Goal: Check status: Check status

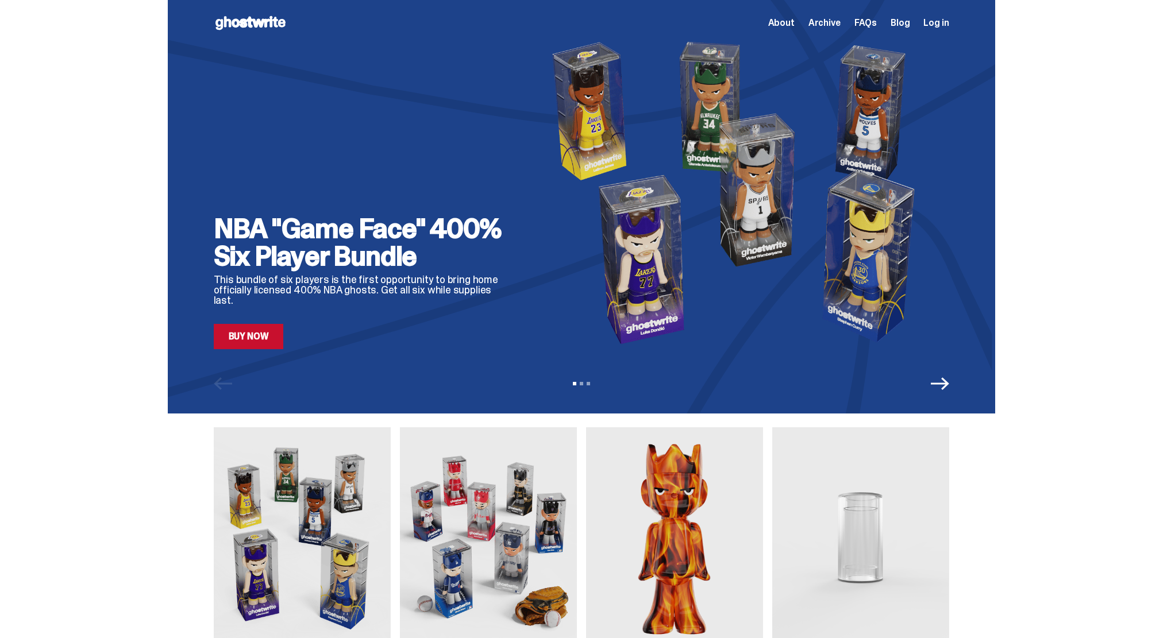
click at [941, 21] on span "Log in" at bounding box center [935, 22] width 25 height 9
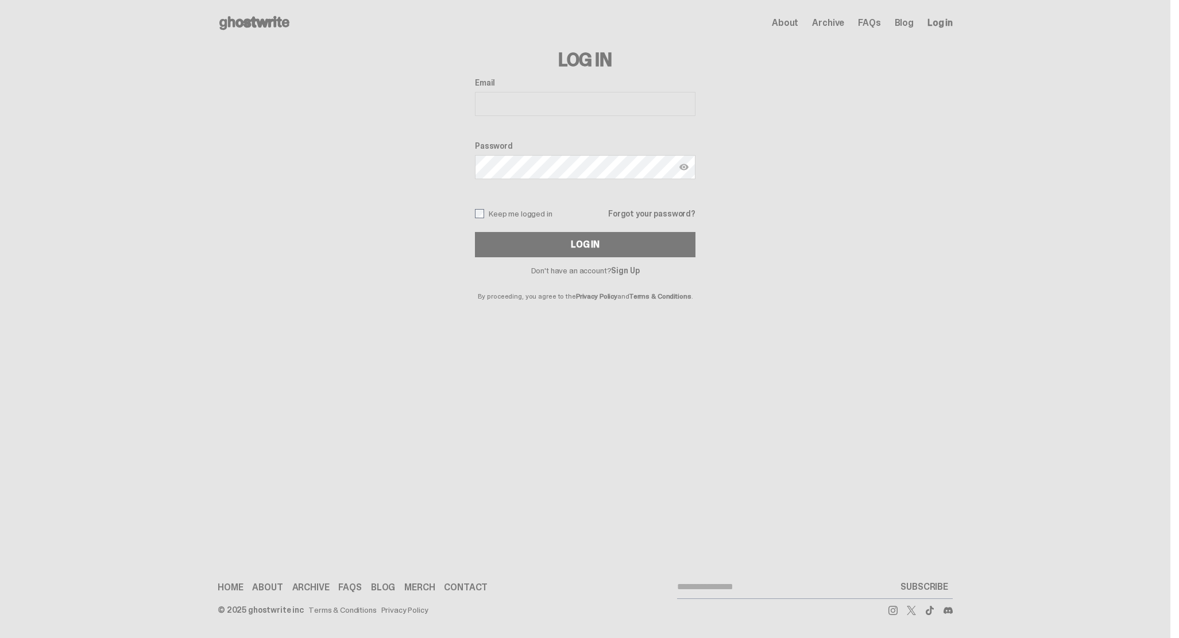
click at [486, 114] on input "Email" at bounding box center [585, 104] width 221 height 24
click at [0, 638] on com-1password-menu at bounding box center [0, 638] width 0 height 0
type input "**********"
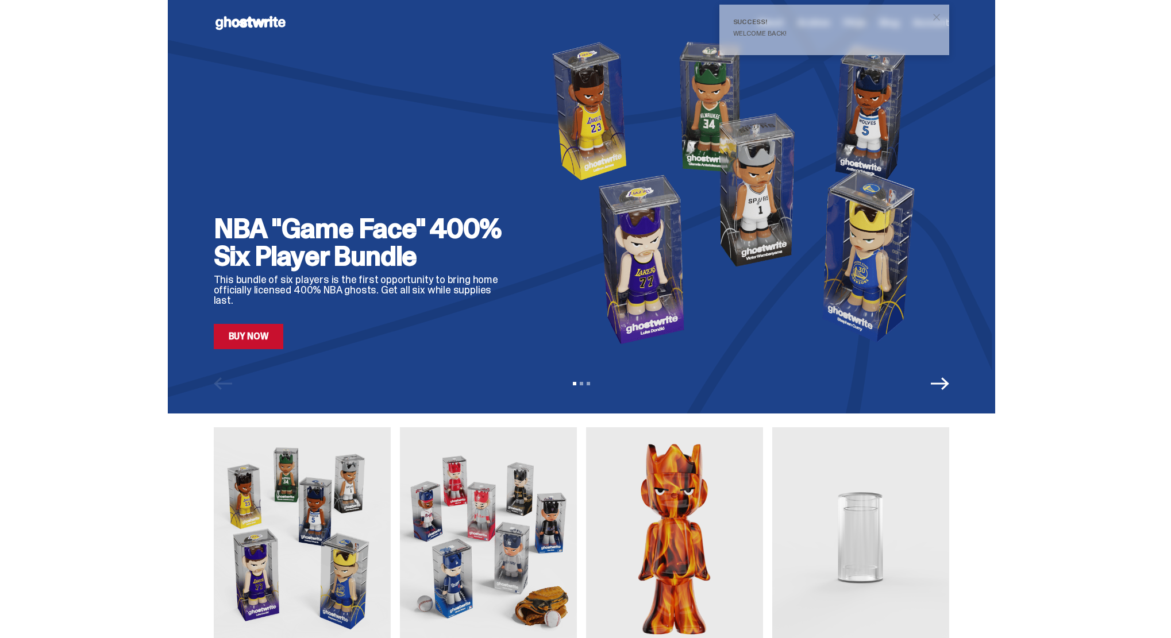
click at [1053, 67] on div "NBA "Game Face" 400% Six Player Bundle This bundle of six players is the first …" at bounding box center [581, 207] width 1162 height 414
click at [940, 14] on span "close" at bounding box center [936, 16] width 11 height 11
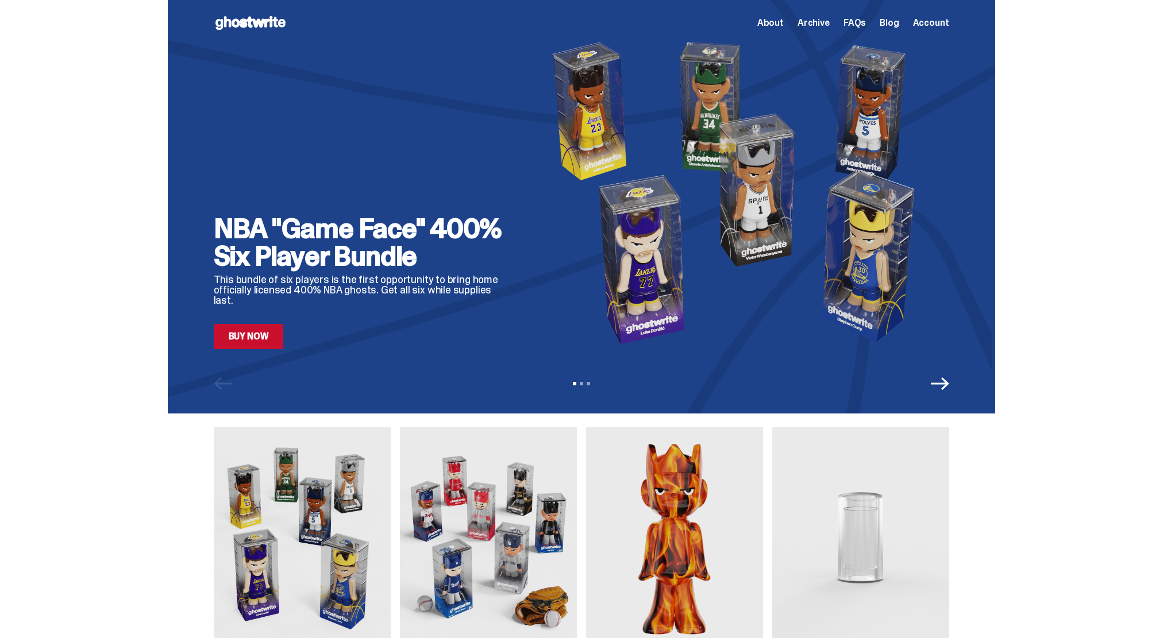
click at [945, 28] on span "Account" at bounding box center [931, 22] width 36 height 9
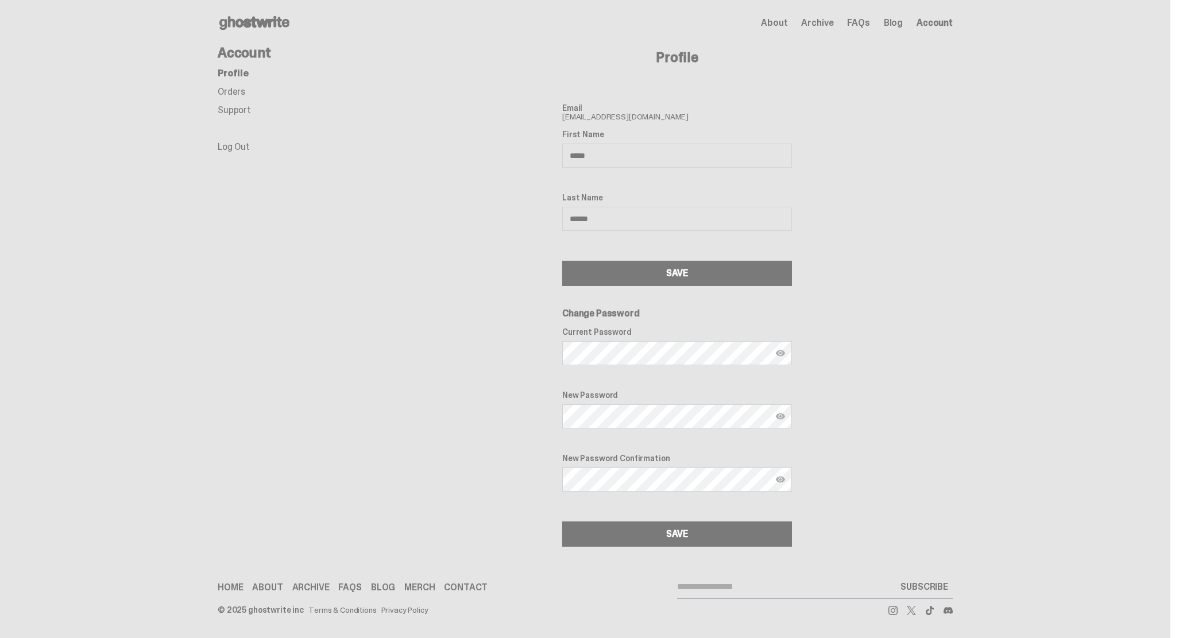
click at [232, 94] on link "Orders" at bounding box center [232, 92] width 28 height 12
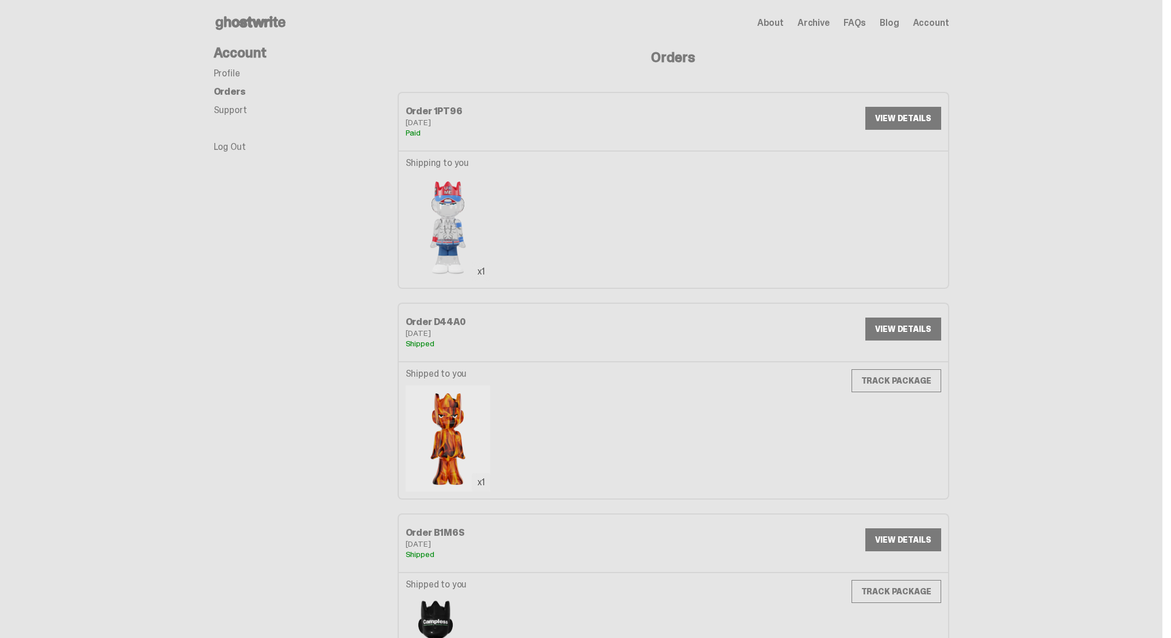
click at [452, 226] on img at bounding box center [448, 228] width 85 height 106
click at [452, 203] on img at bounding box center [448, 228] width 85 height 106
click at [908, 121] on link "VIEW DETAILS" at bounding box center [902, 118] width 75 height 23
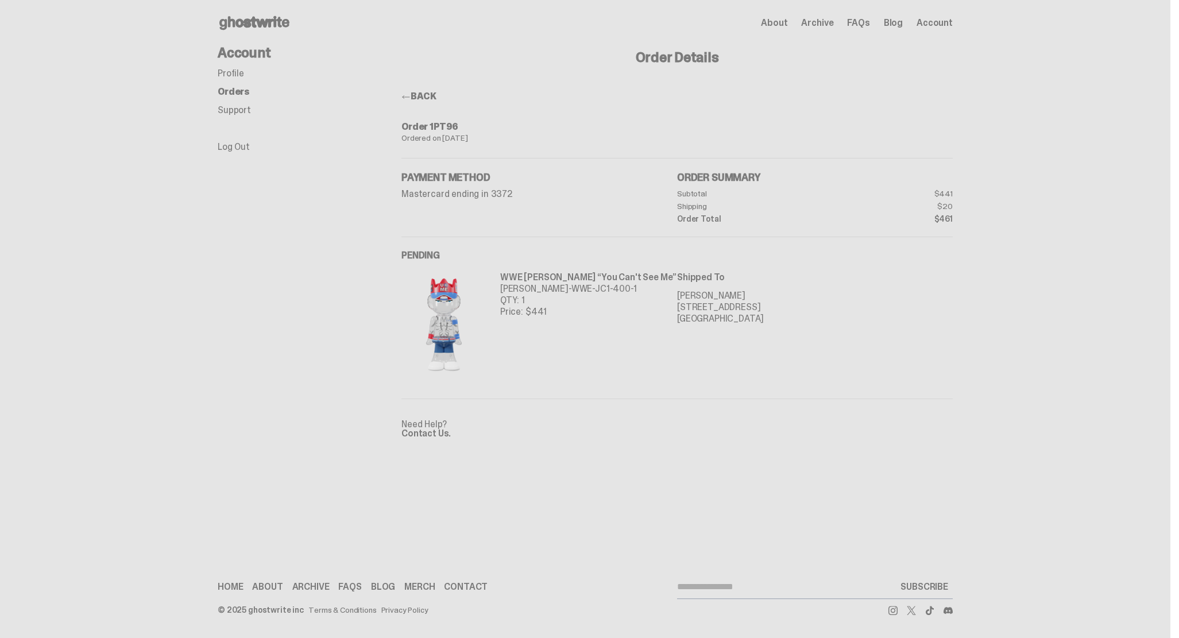
click at [450, 339] on img at bounding box center [444, 325] width 85 height 106
